Goal: Task Accomplishment & Management: Manage account settings

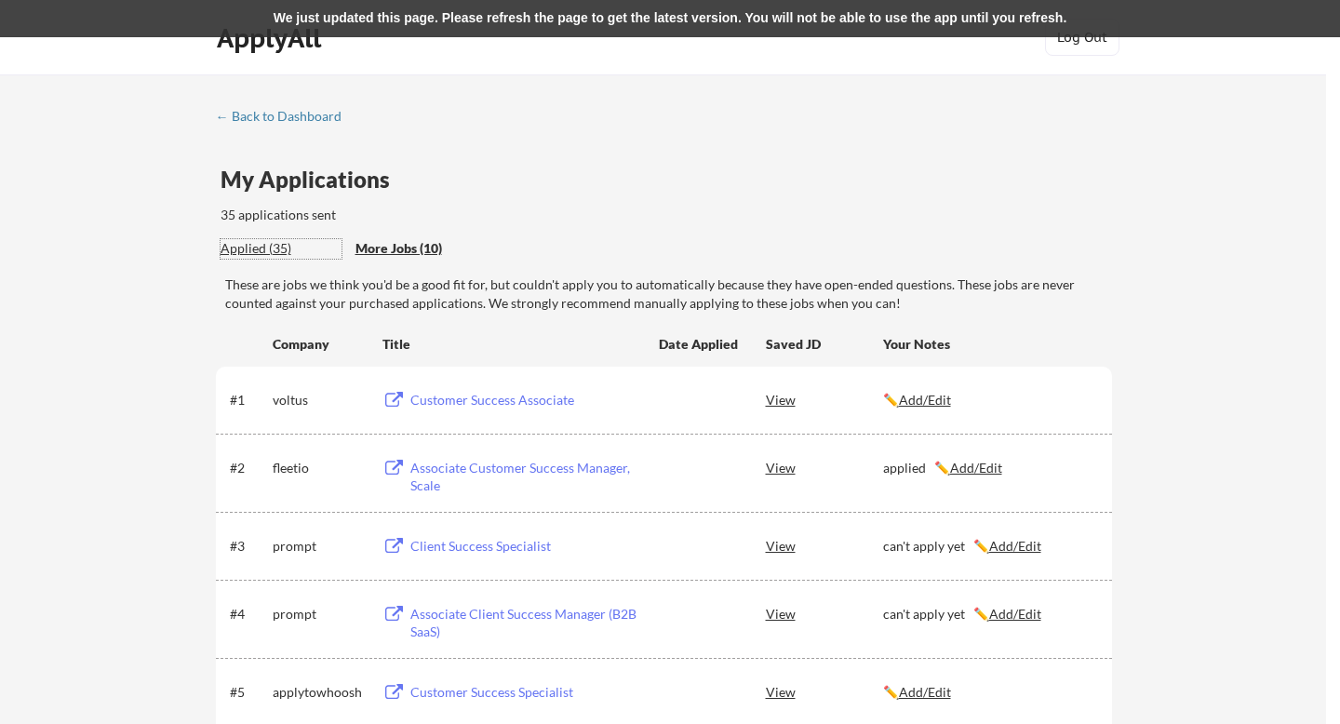
click at [276, 242] on div "Applied (35)" at bounding box center [280, 248] width 121 height 19
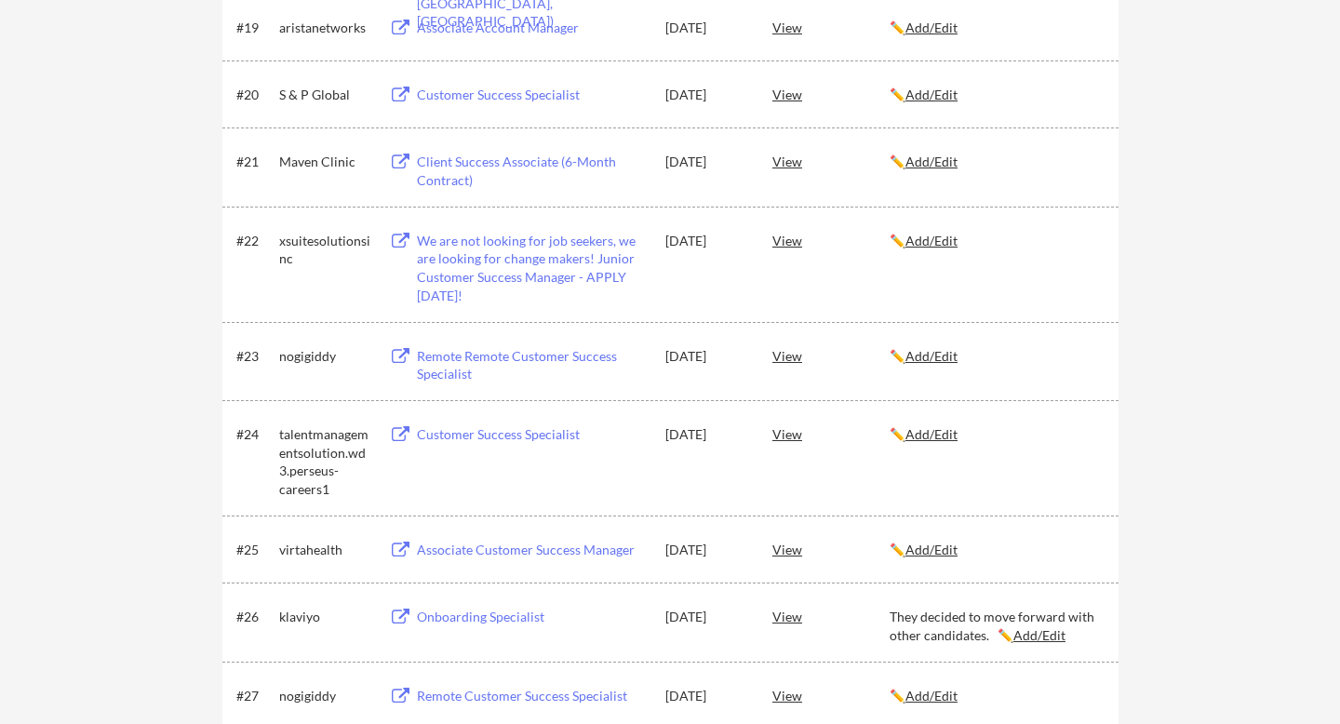
scroll to position [1674, 0]
click at [925, 434] on u "Add/Edit" at bounding box center [931, 432] width 52 height 16
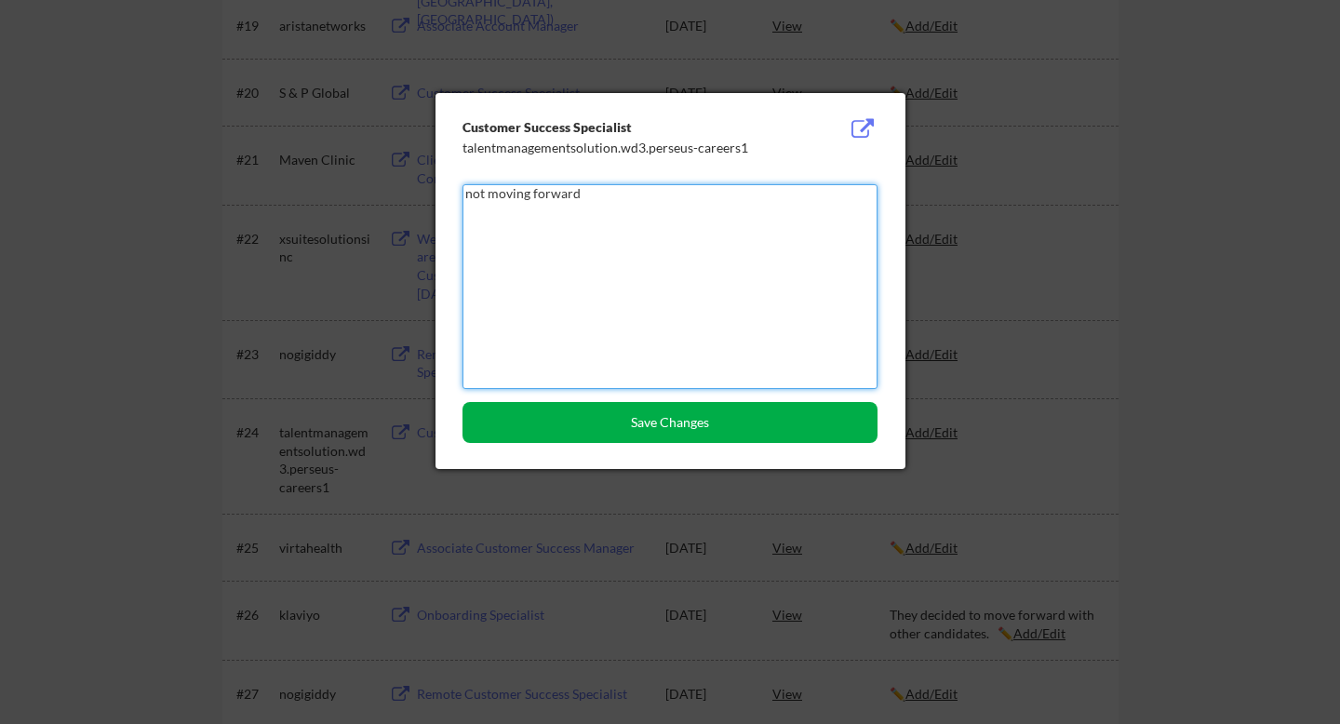
type textarea "not moving forward"
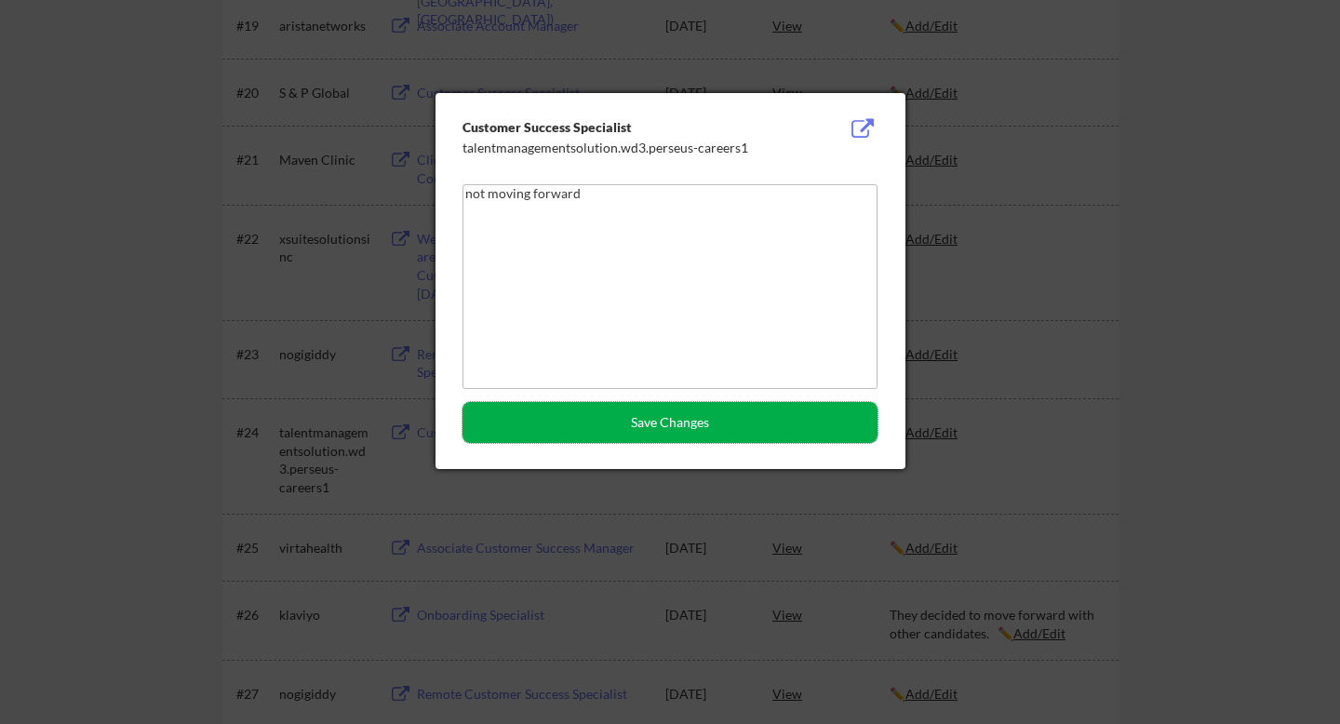
click at [779, 433] on button "Save Changes" at bounding box center [669, 422] width 415 height 41
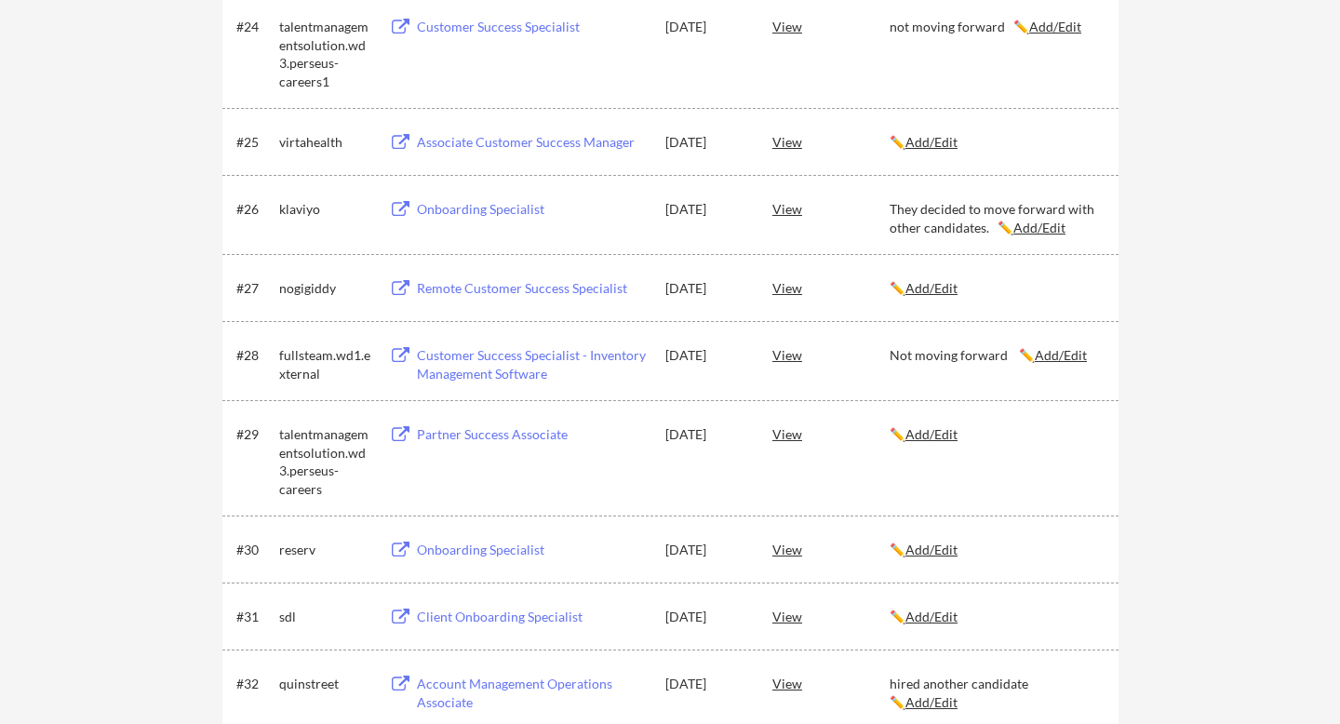
scroll to position [2084, 0]
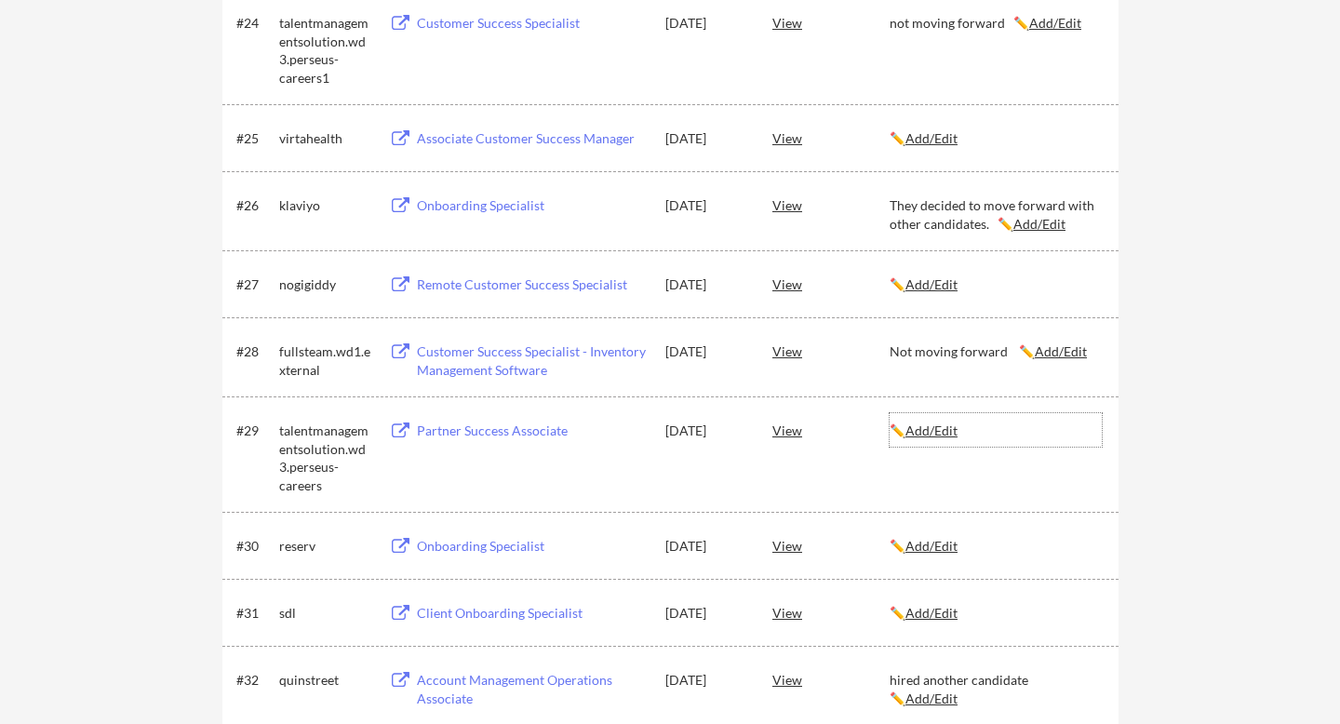
click at [940, 421] on div "✏️ Add/Edit" at bounding box center [995, 430] width 212 height 19
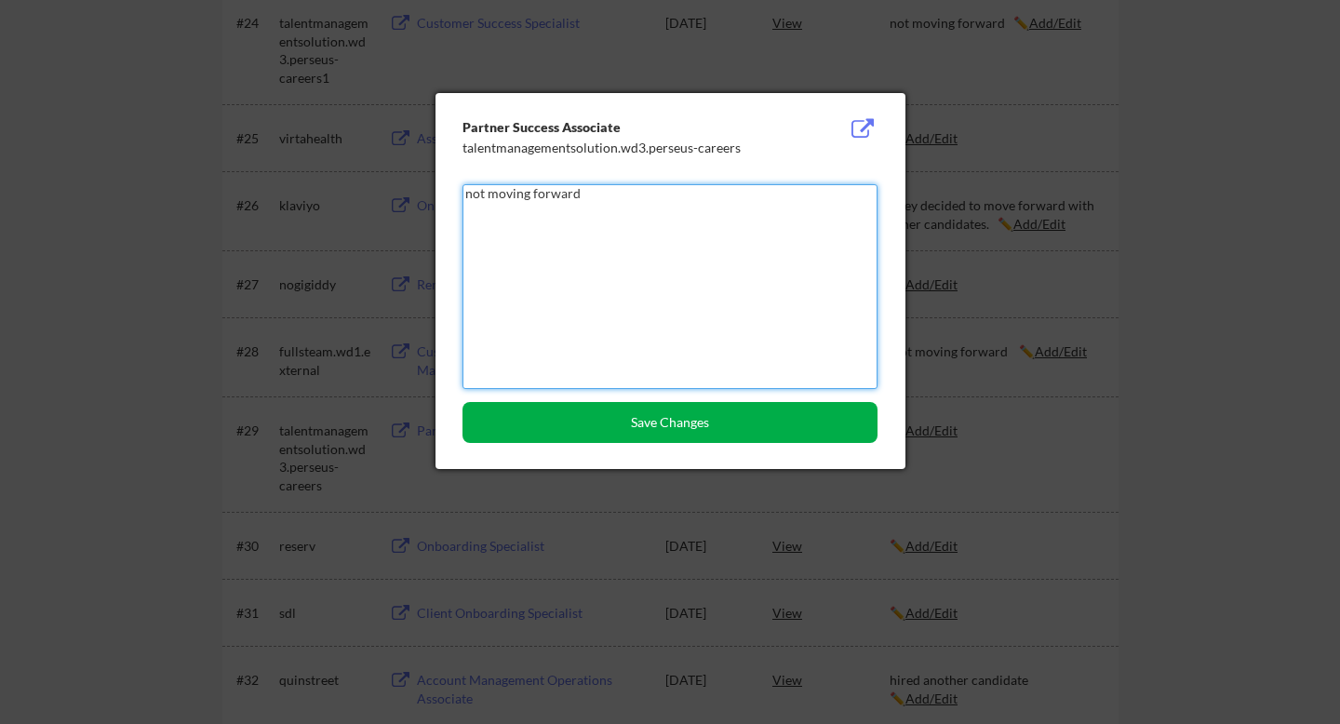
type textarea "not moving forward"
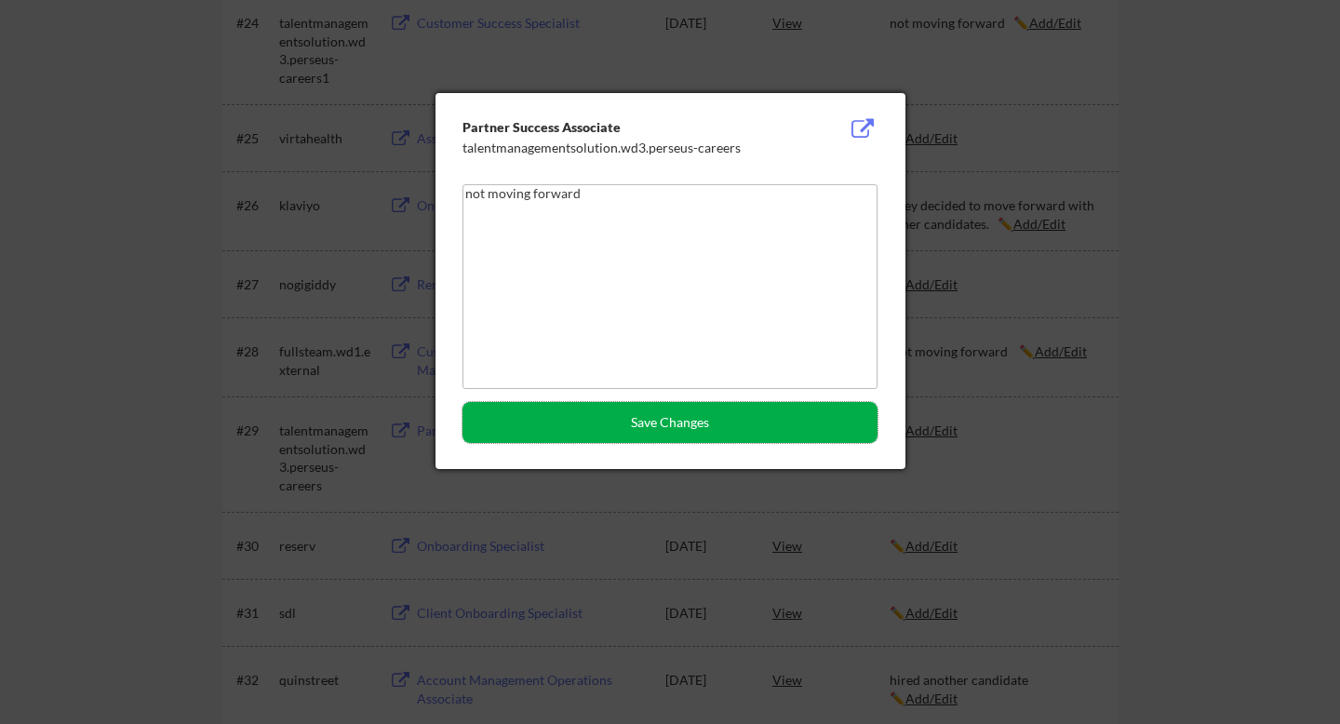
click at [577, 427] on button "Save Changes" at bounding box center [669, 422] width 415 height 41
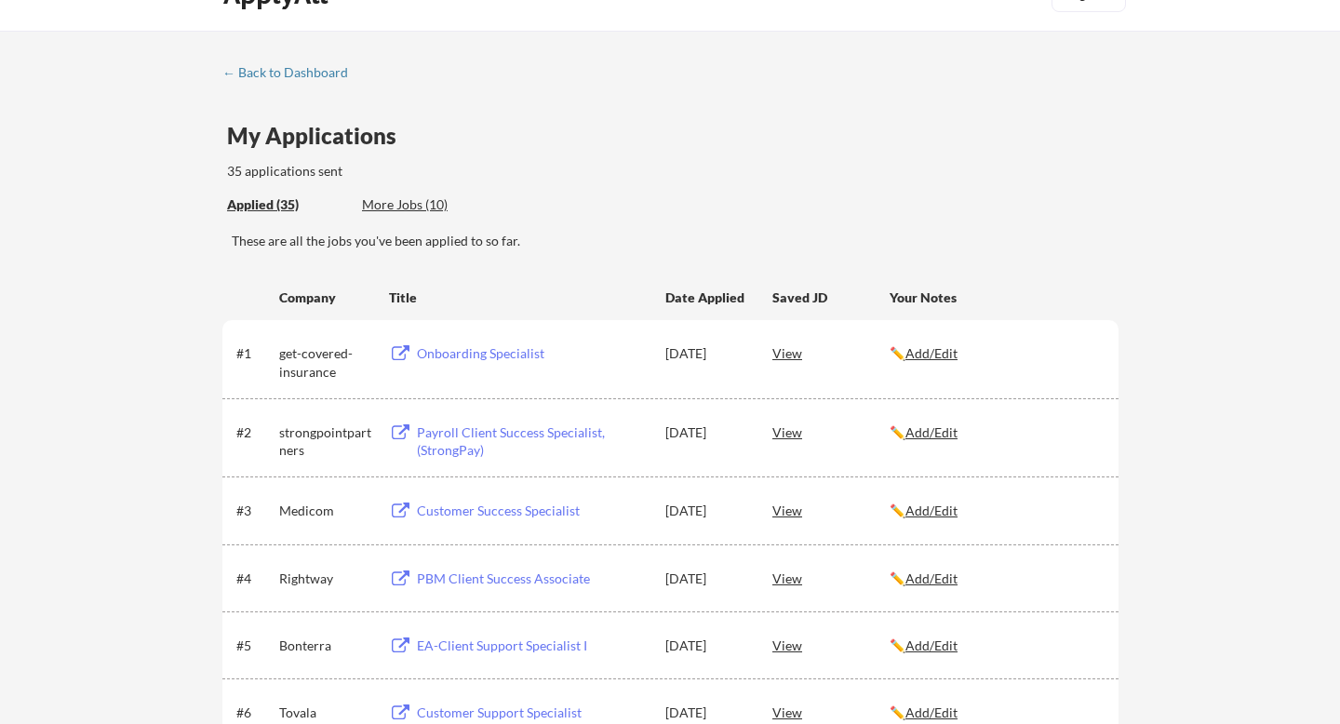
scroll to position [0, 0]
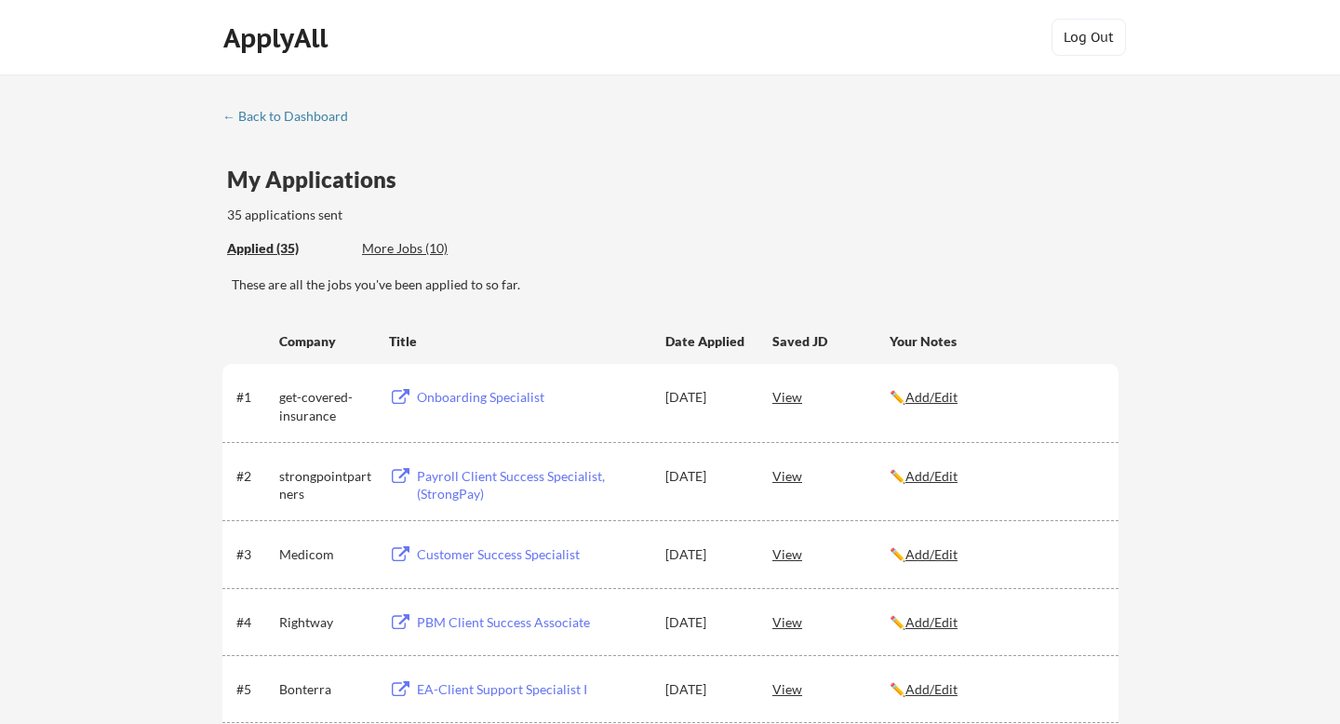
click at [424, 249] on div "More Jobs (10)" at bounding box center [430, 248] width 137 height 19
